Goal: Information Seeking & Learning: Compare options

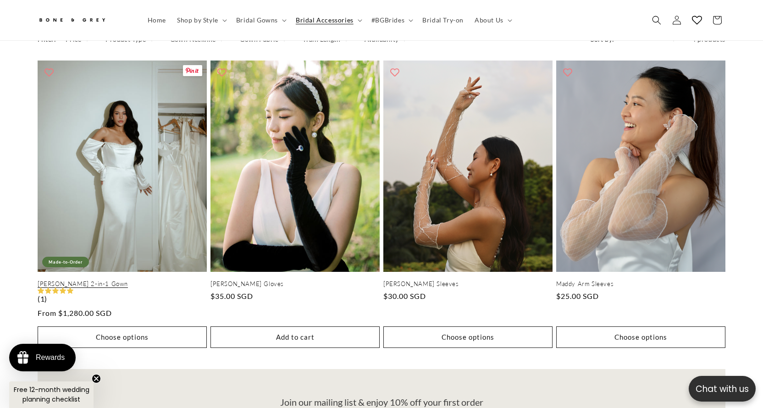
scroll to position [0, 505]
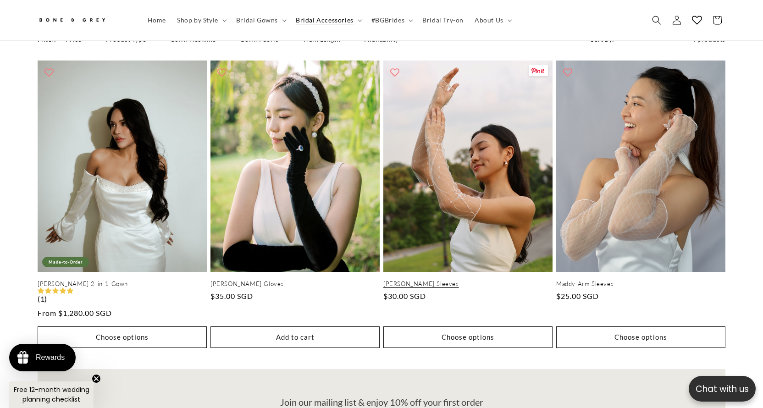
click at [466, 280] on link "[PERSON_NAME] Sleeves" at bounding box center [468, 284] width 169 height 8
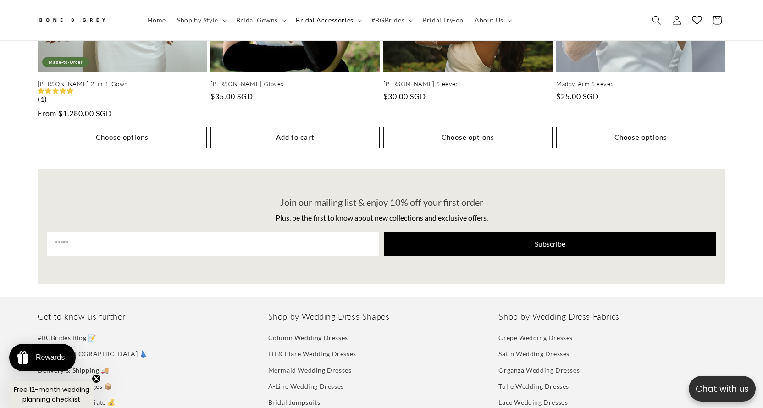
scroll to position [883, 0]
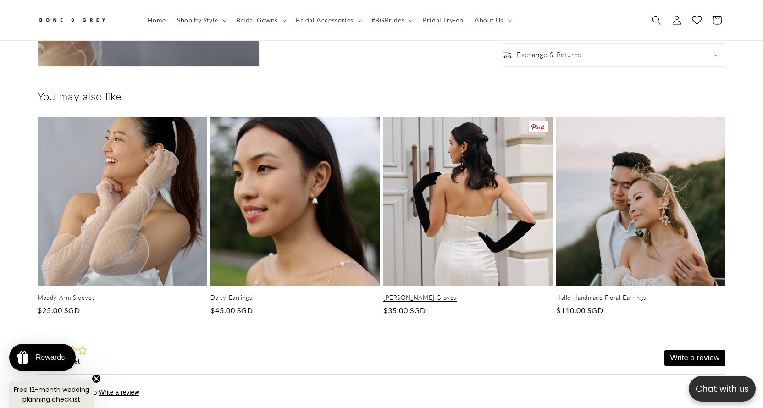
scroll to position [1367, 0]
click at [483, 295] on link "Sasha Velvet Gloves" at bounding box center [468, 299] width 169 height 8
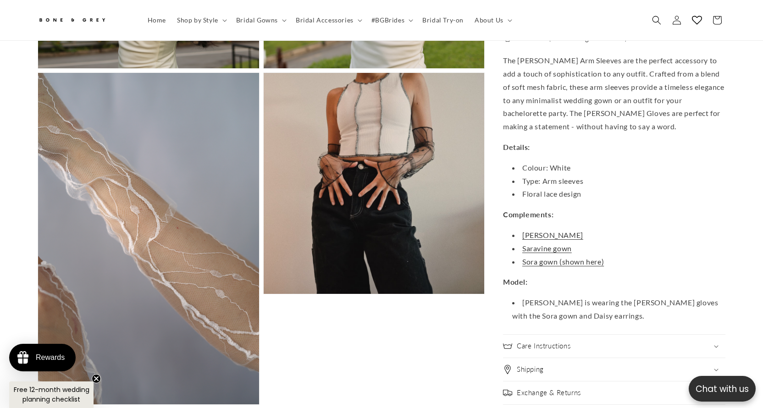
scroll to position [1028, 0]
click at [567, 343] on h2 "Care Instructions" at bounding box center [544, 346] width 54 height 9
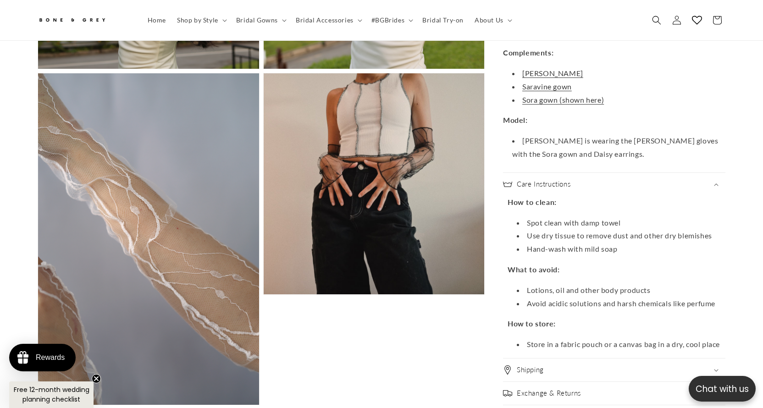
scroll to position [0, 252]
click at [561, 366] on div "Shipping" at bounding box center [614, 370] width 222 height 9
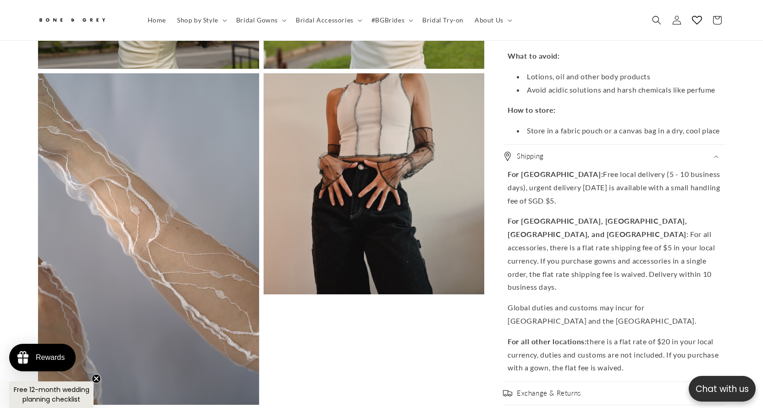
scroll to position [0, 505]
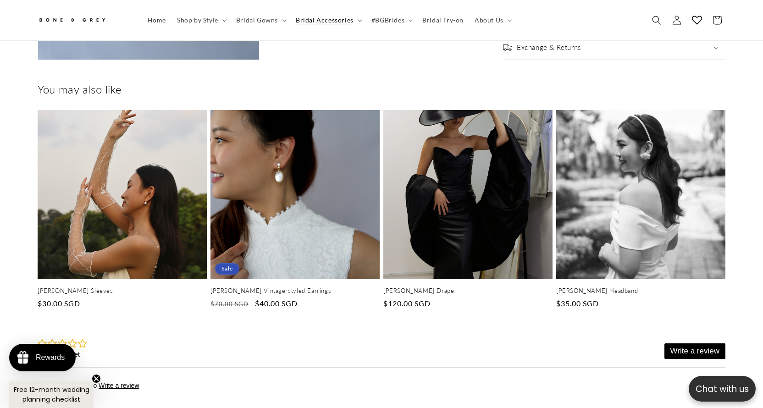
click at [358, 20] on icon at bounding box center [360, 20] width 5 height 3
click at [282, 21] on icon at bounding box center [284, 20] width 5 height 3
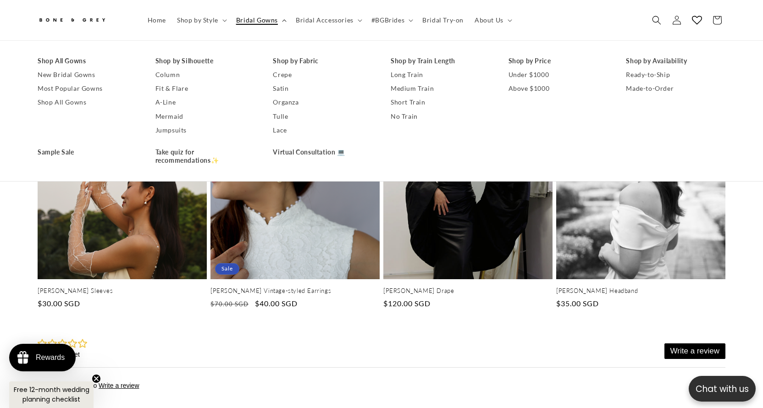
scroll to position [0, 252]
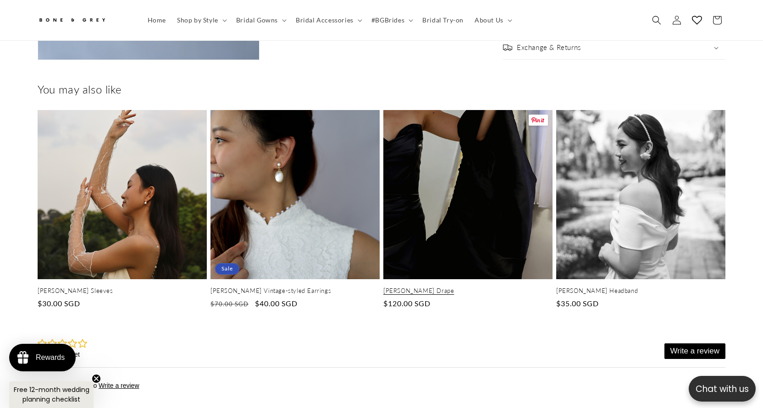
click at [473, 287] on link "Viola Black Drape" at bounding box center [468, 291] width 169 height 8
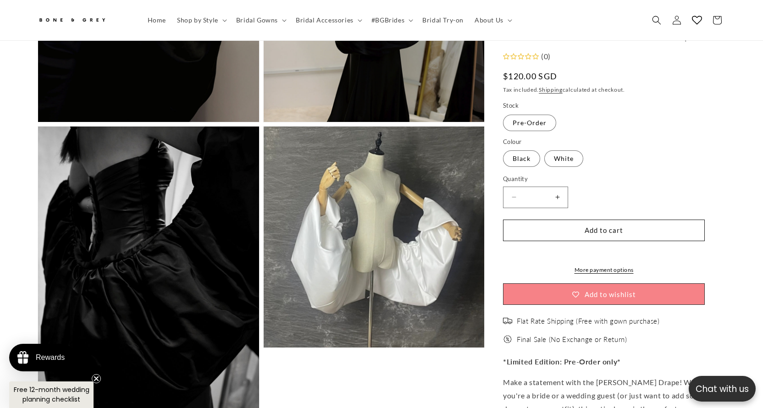
scroll to position [0, 252]
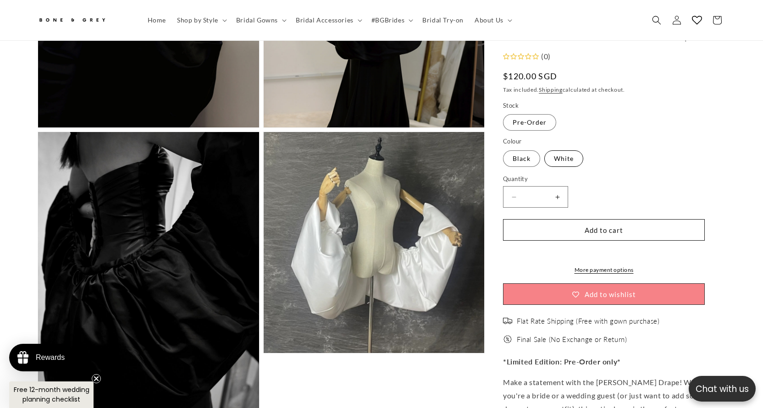
click at [573, 158] on label "White Variant sold out or unavailable" at bounding box center [564, 158] width 39 height 17
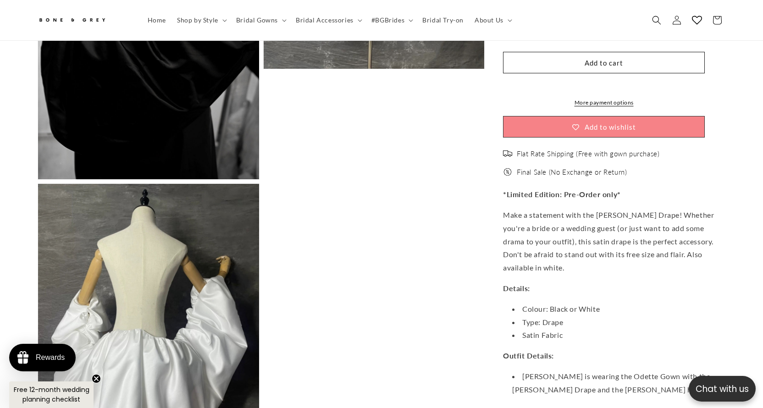
scroll to position [1164, 0]
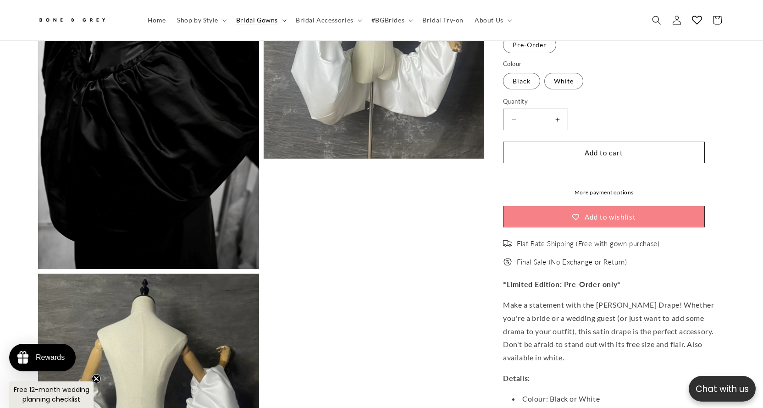
click at [278, 21] on summary "Bridal Gowns" at bounding box center [261, 20] width 60 height 19
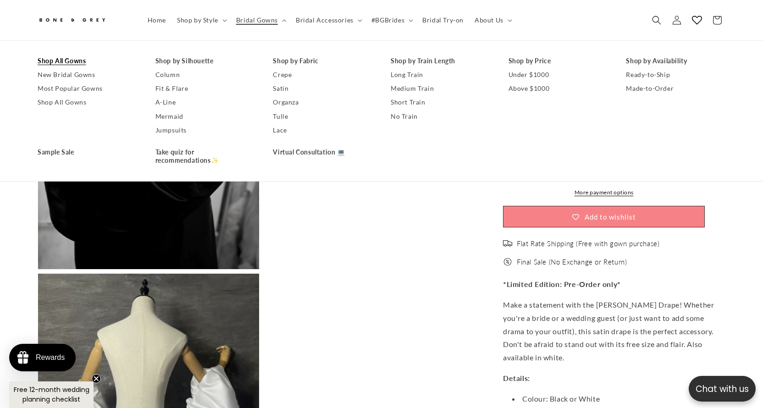
click at [74, 64] on link "Shop All Gowns" at bounding box center [88, 61] width 100 height 14
